Goal: Go to known website: Access a specific website the user already knows

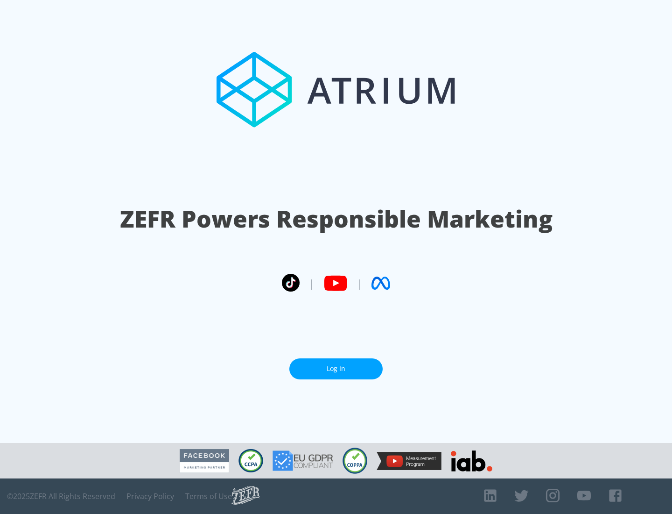
click at [336, 368] on link "Log In" at bounding box center [335, 368] width 93 height 21
